Goal: Find specific page/section: Find specific page/section

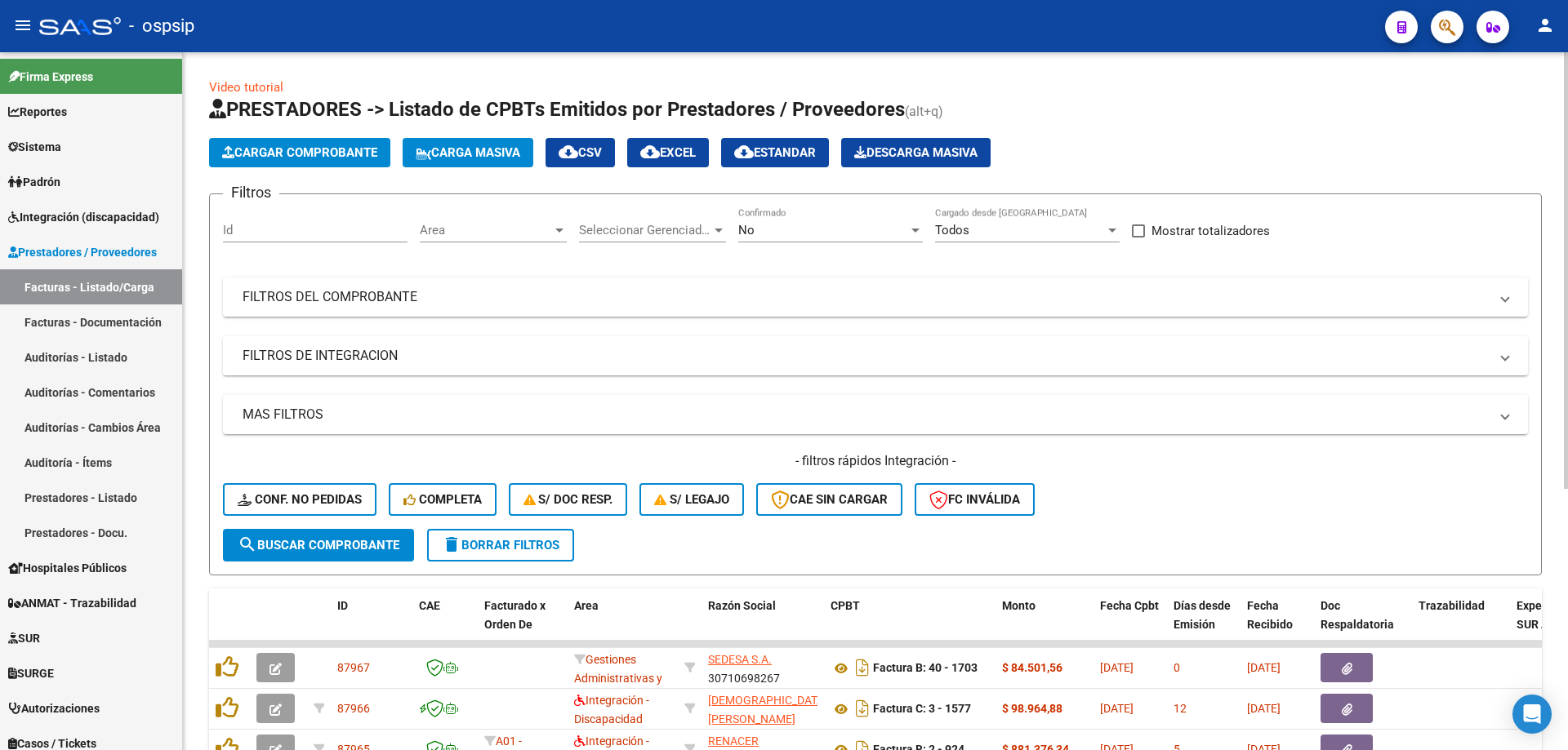
click at [802, 243] on div "No Confirmado" at bounding box center [831, 232] width 185 height 51
click at [804, 230] on div "No" at bounding box center [823, 230] width 170 height 15
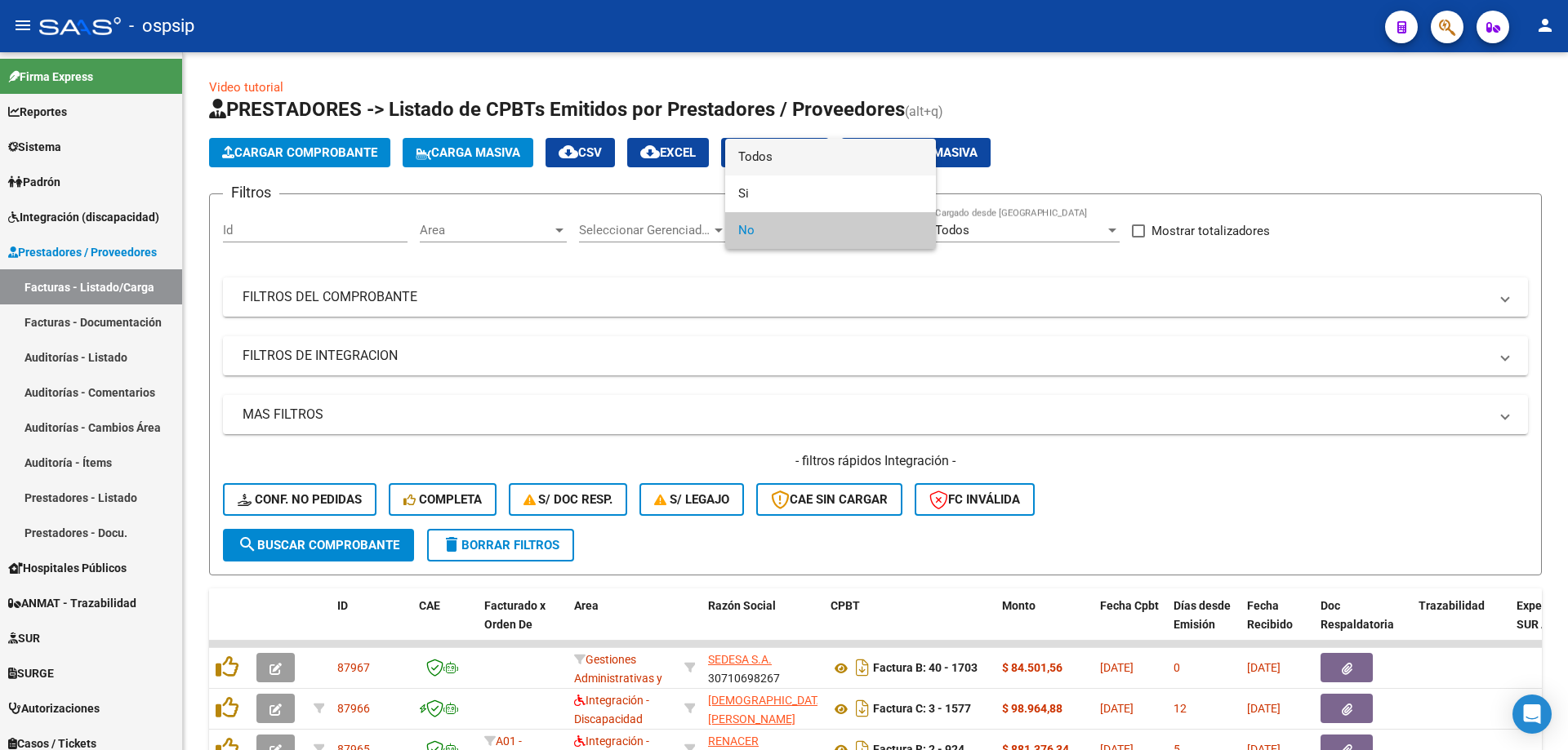
click at [779, 164] on span "Todos" at bounding box center [831, 157] width 185 height 37
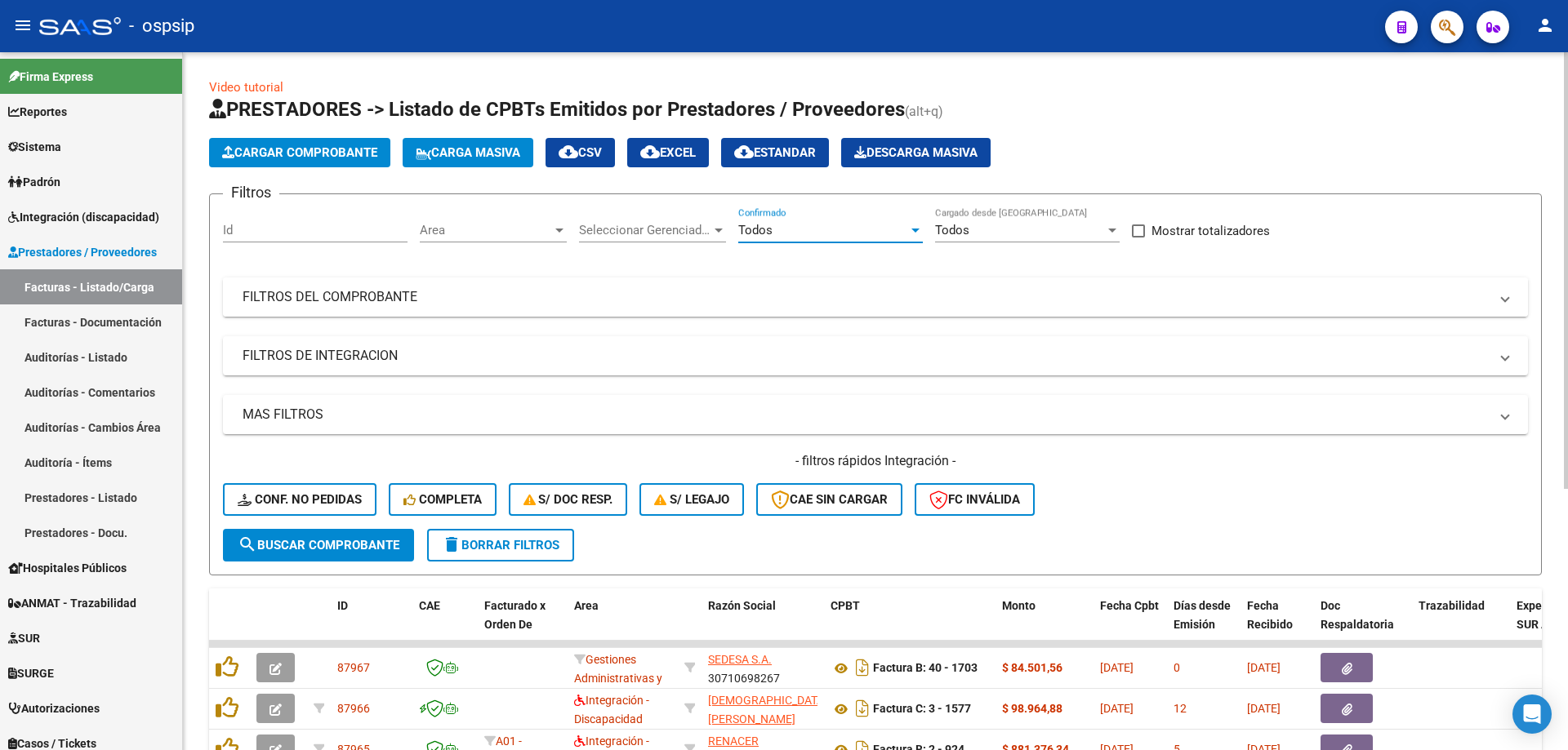
click at [362, 303] on mat-panel-title "FILTROS DEL COMPROBANTE" at bounding box center [865, 297] width 1246 height 18
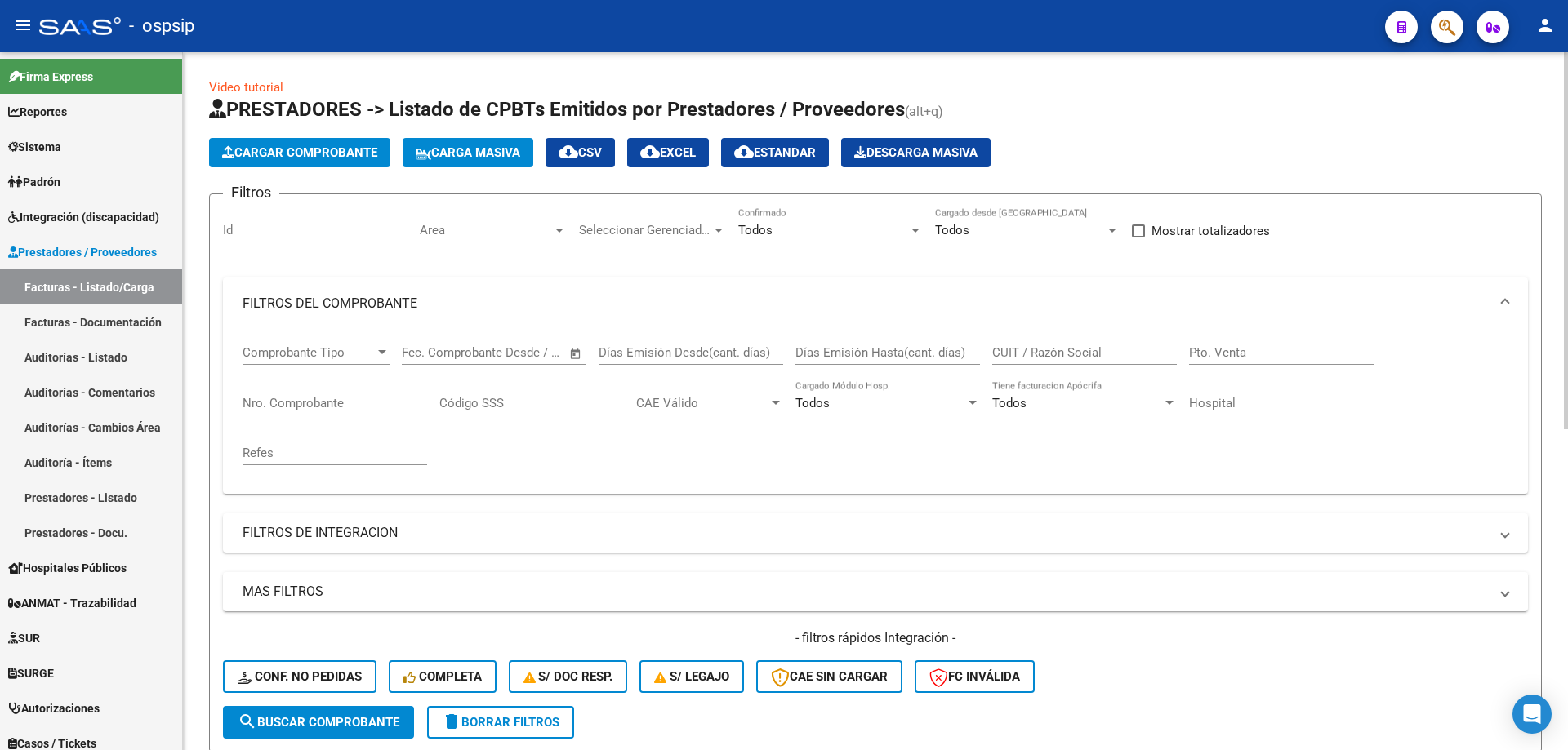
click at [309, 403] on input "Nro. Comprobante" at bounding box center [335, 403] width 185 height 15
click at [328, 409] on input "Nro. Comprobante" at bounding box center [335, 403] width 185 height 15
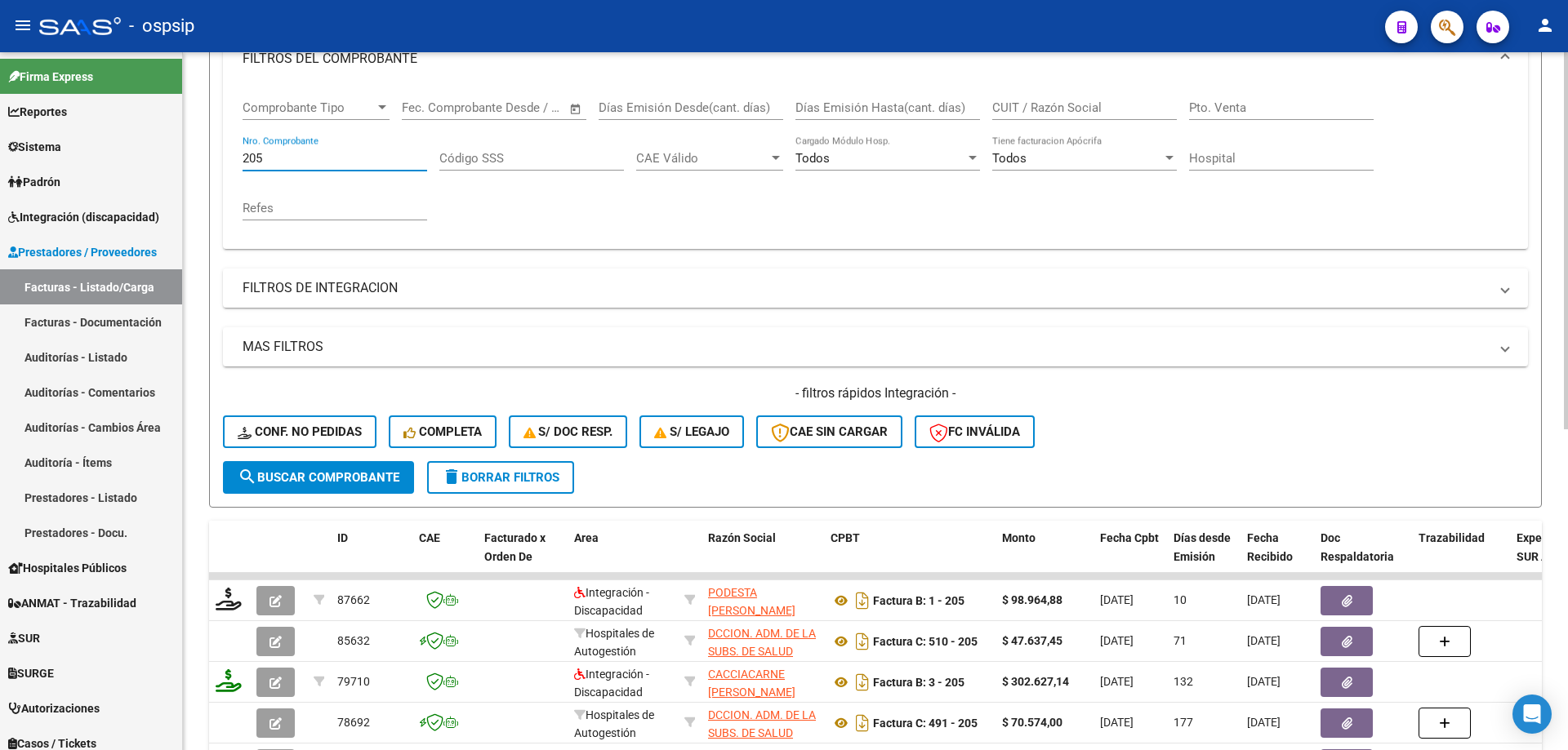
scroll to position [326, 0]
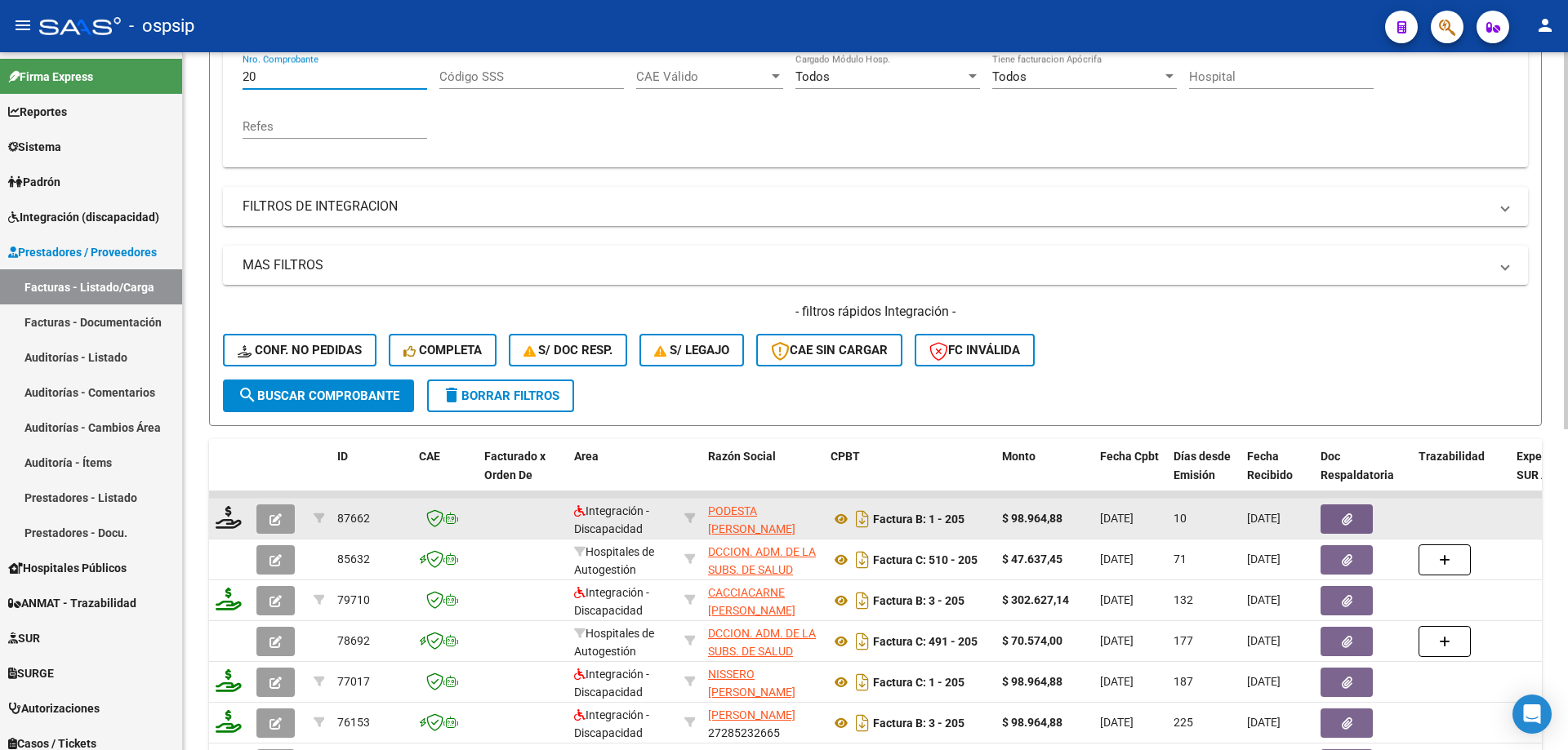
type input "2"
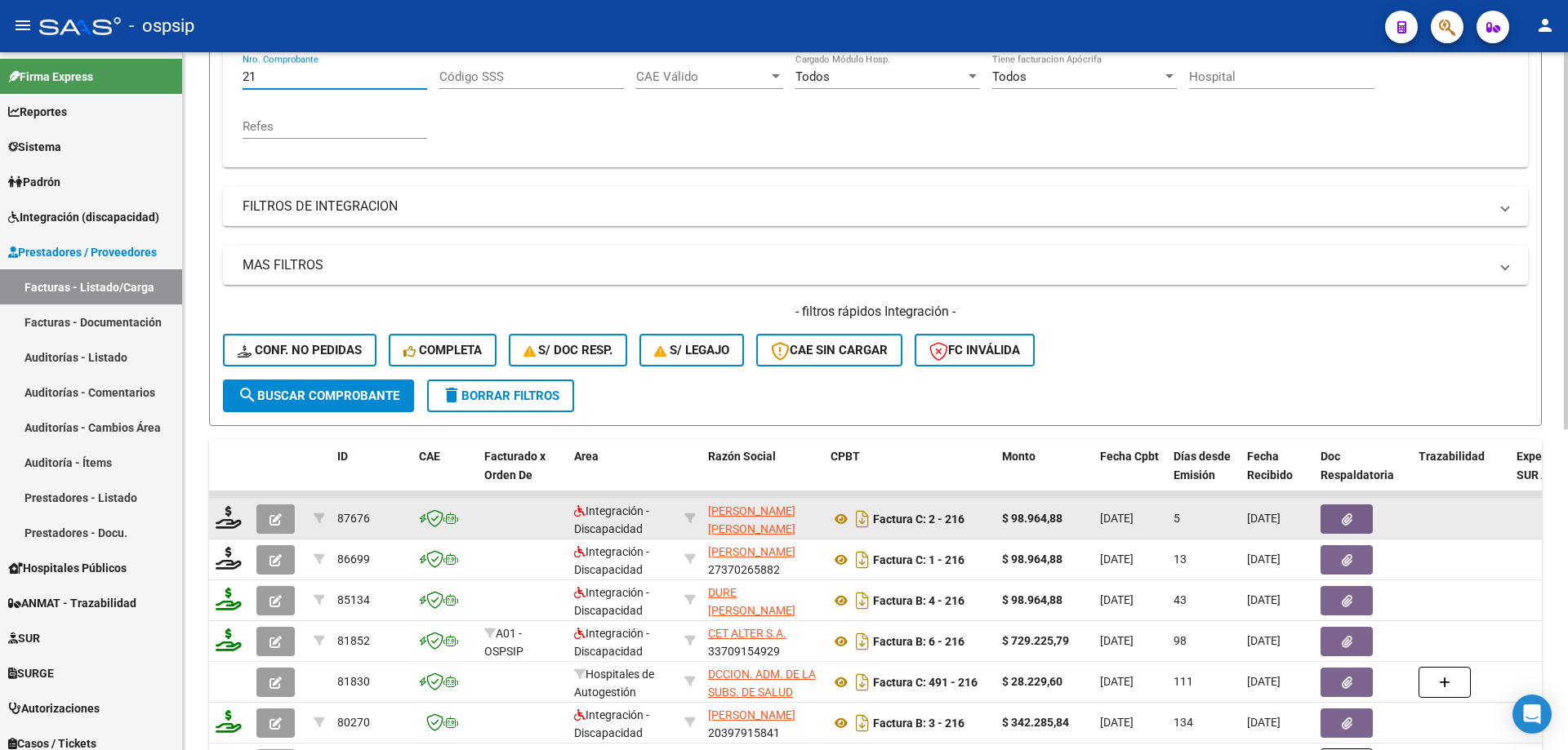
type input "2"
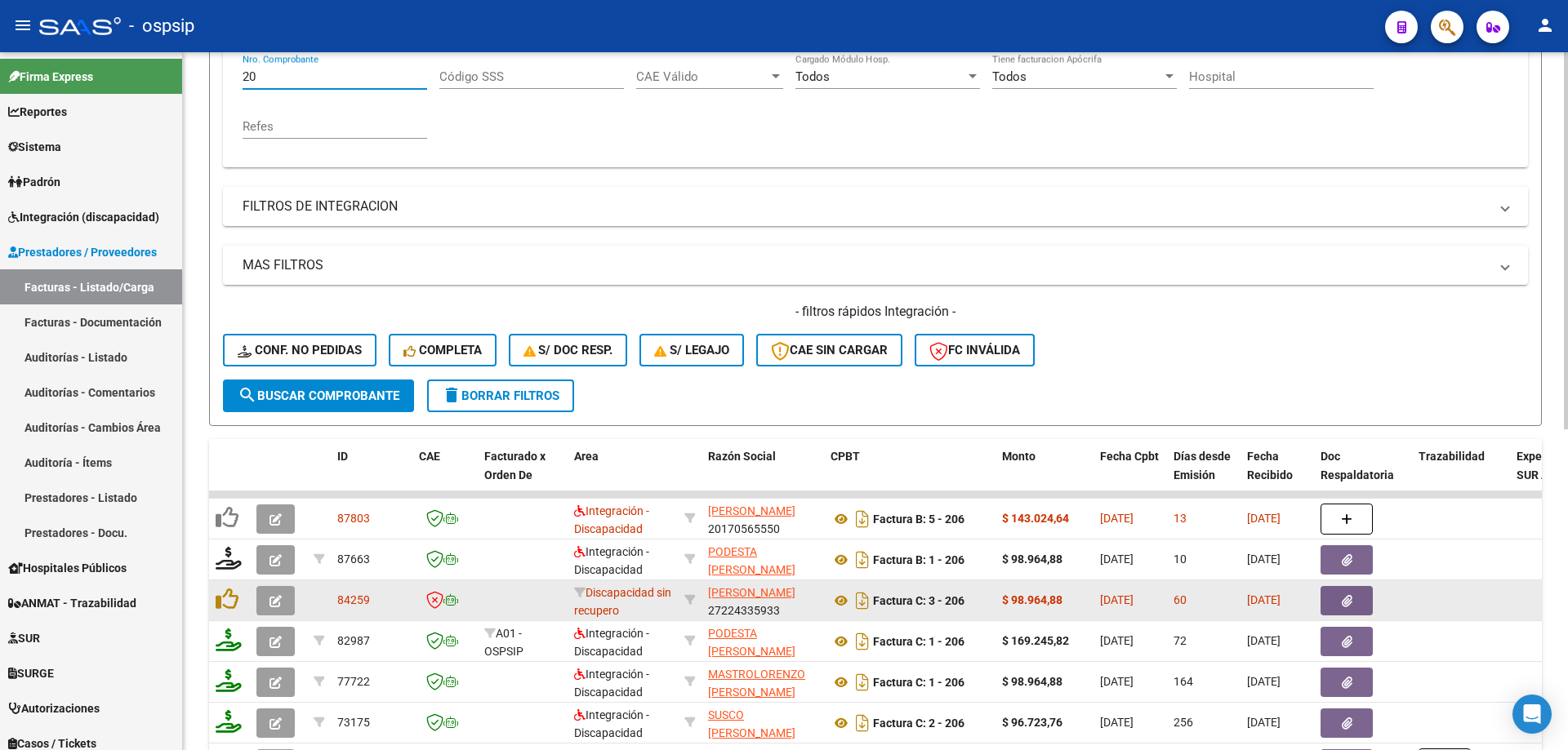
type input "2"
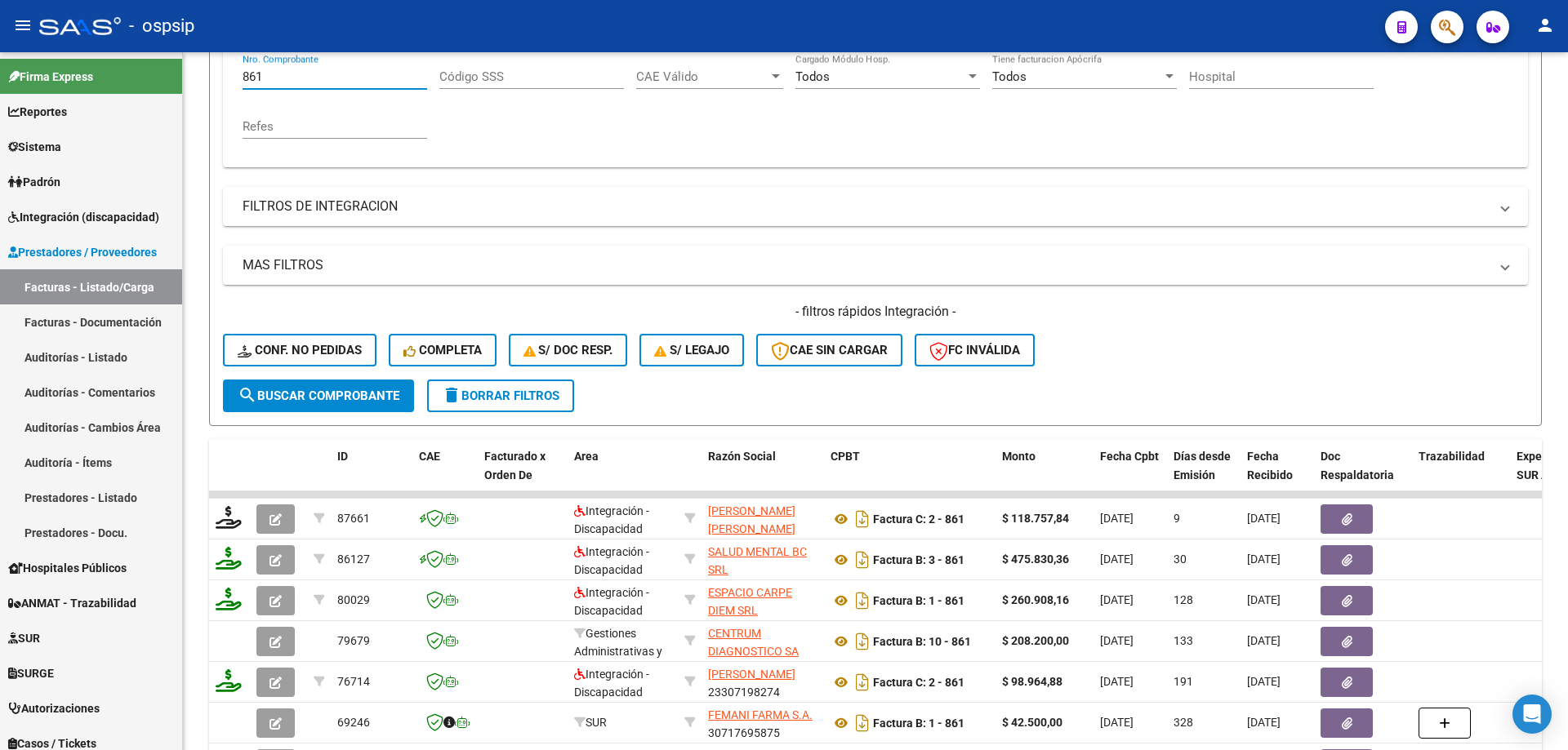
type input "861"
